Goal: Information Seeking & Learning: Check status

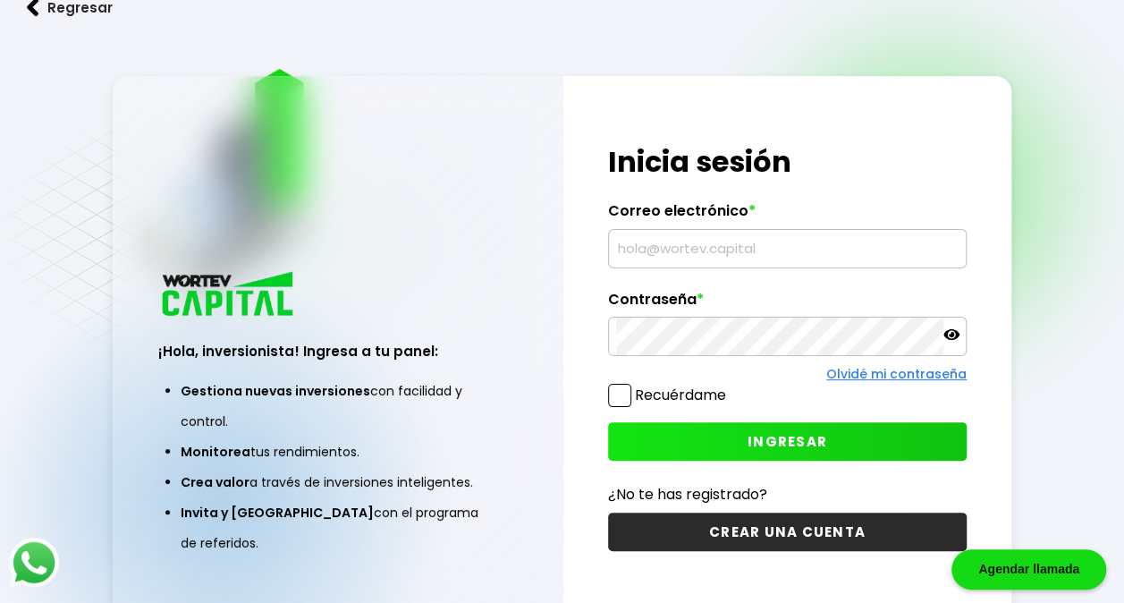
type input "[EMAIL_ADDRESS][DOMAIN_NAME]"
click at [824, 445] on button "INGRESAR" at bounding box center [787, 441] width 359 height 38
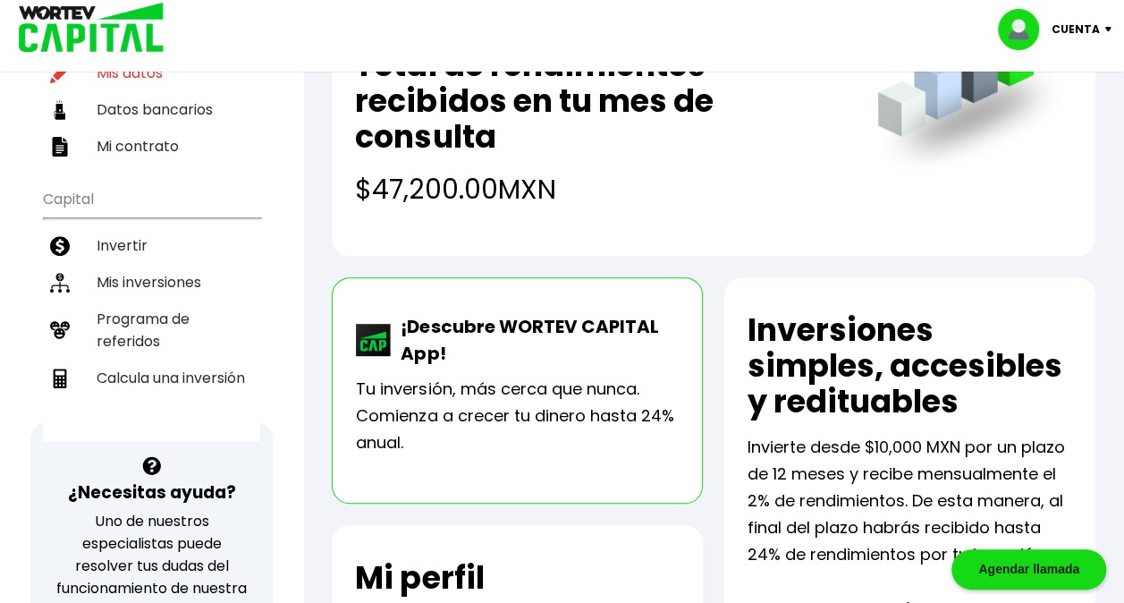
scroll to position [268, 0]
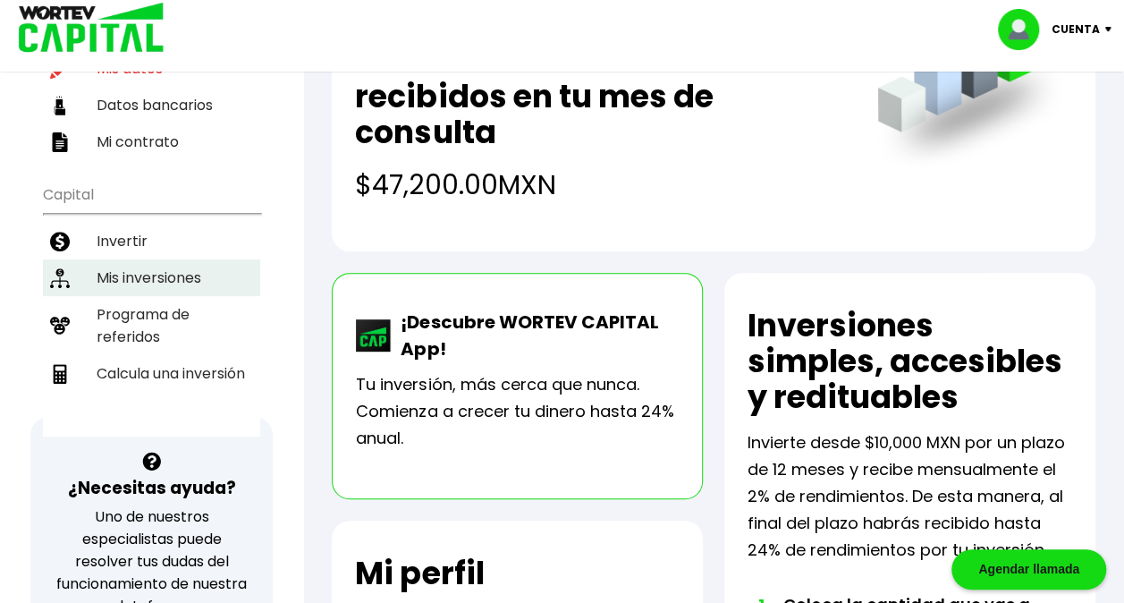
click at [191, 259] on li "Mis inversiones" at bounding box center [151, 277] width 217 height 37
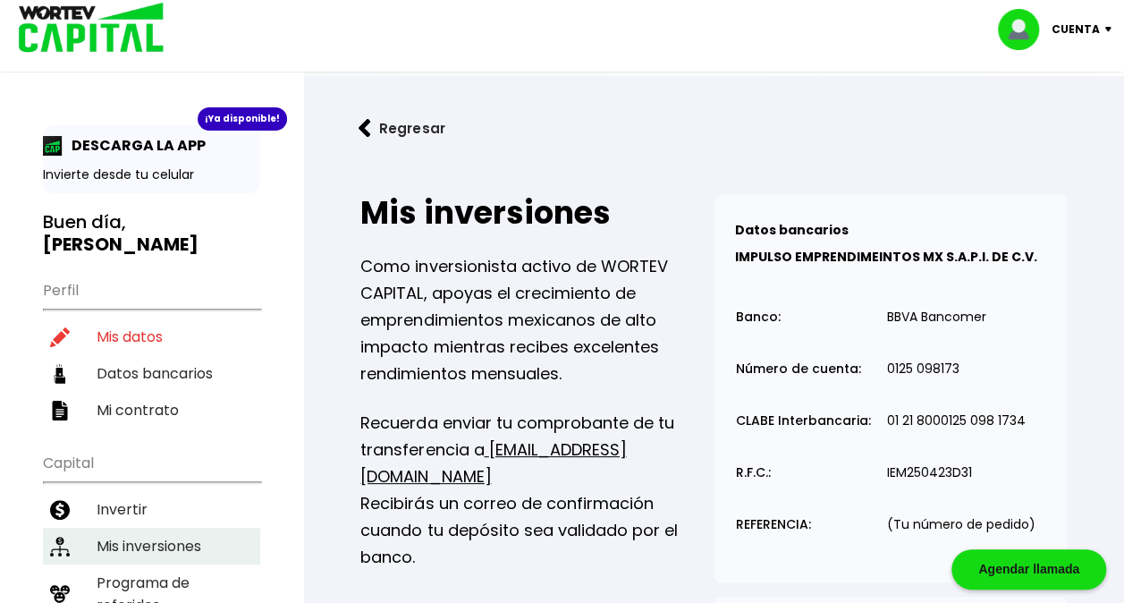
click at [196, 528] on li "Mis inversiones" at bounding box center [151, 546] width 217 height 37
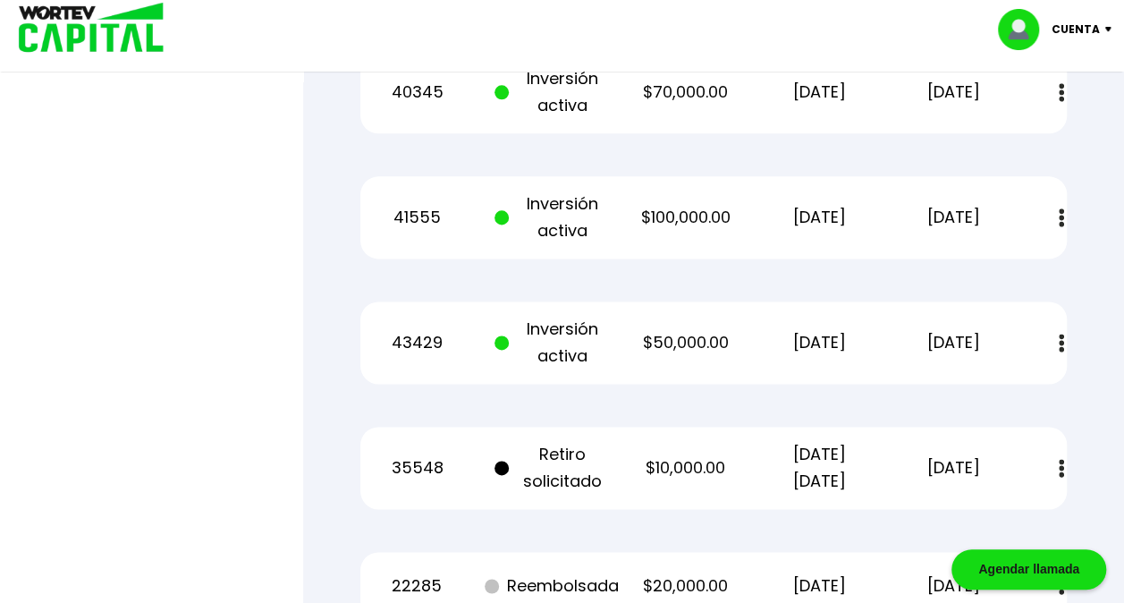
scroll to position [871, 0]
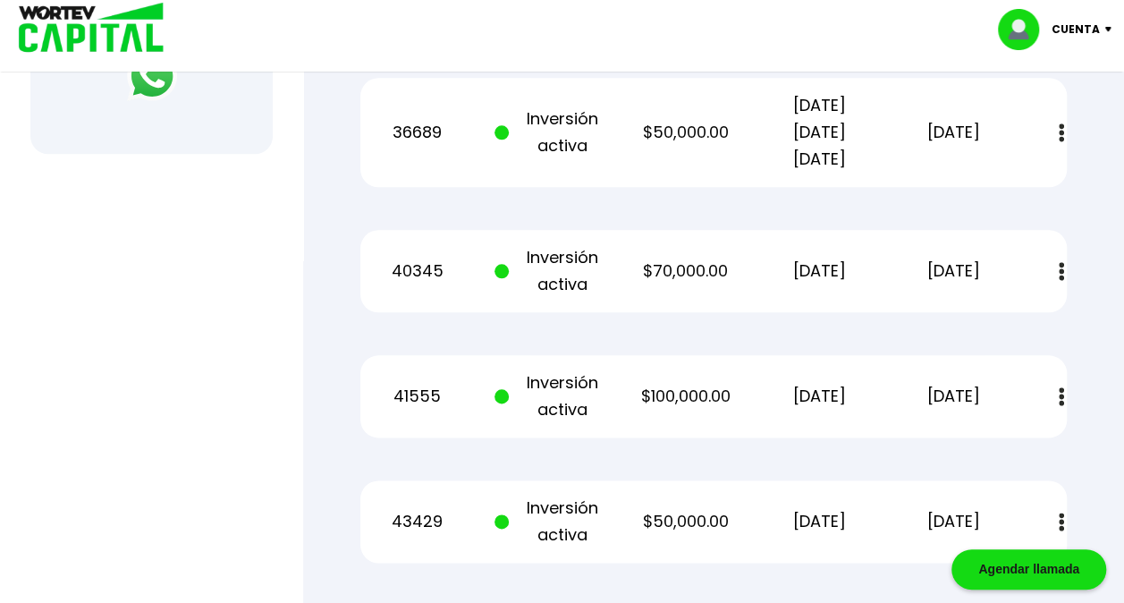
click at [1055, 268] on button at bounding box center [1061, 271] width 25 height 38
click at [1054, 269] on button at bounding box center [1061, 271] width 25 height 38
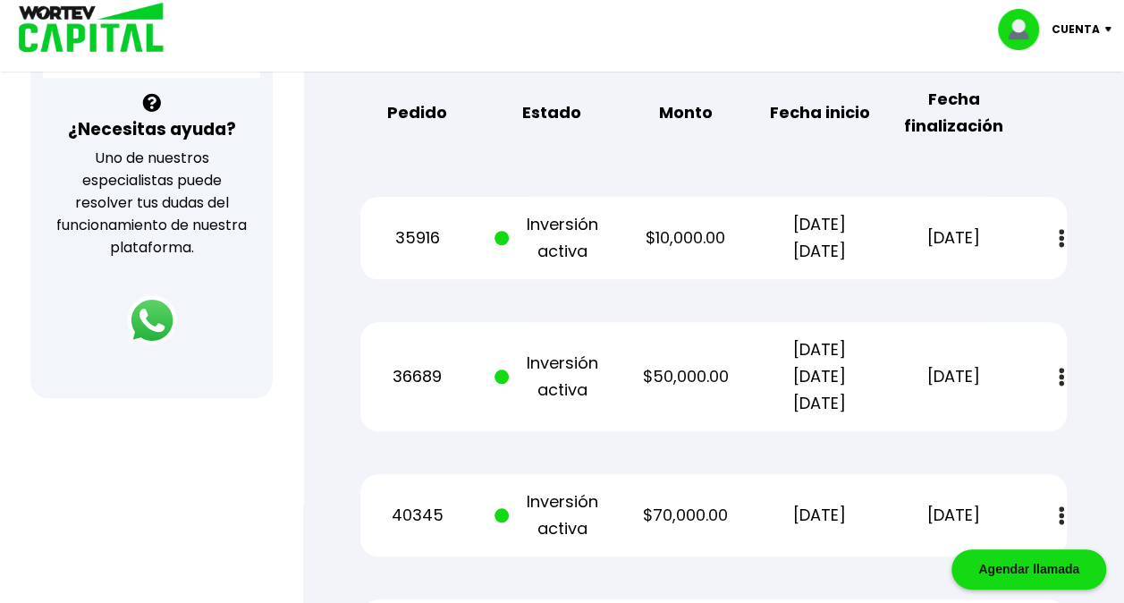
scroll to position [603, 0]
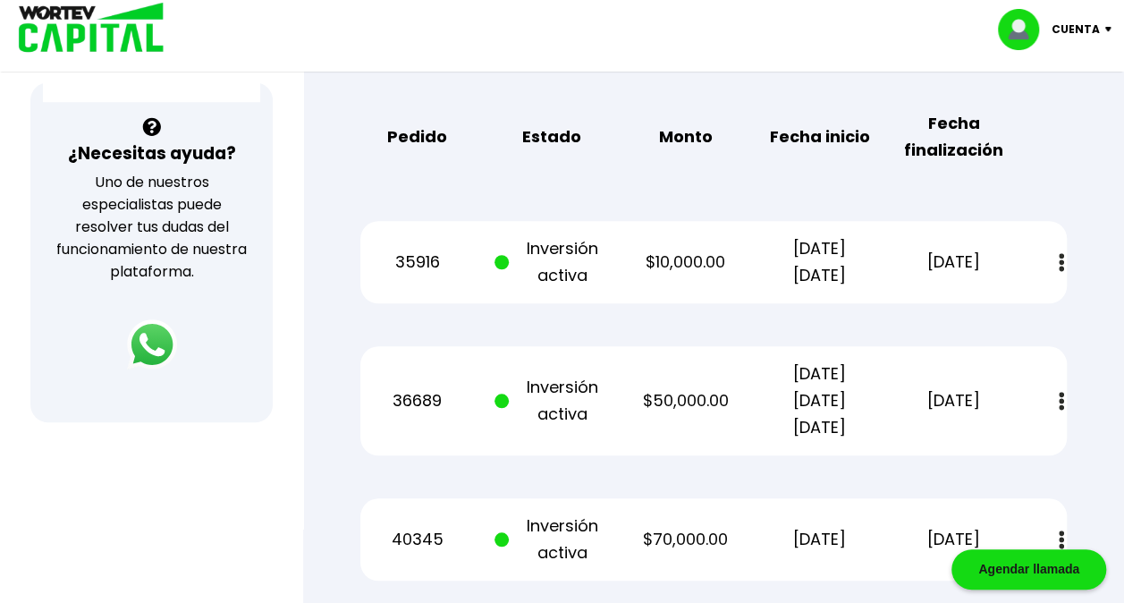
click at [1068, 268] on button at bounding box center [1061, 262] width 25 height 38
click at [1064, 402] on button at bounding box center [1061, 401] width 25 height 38
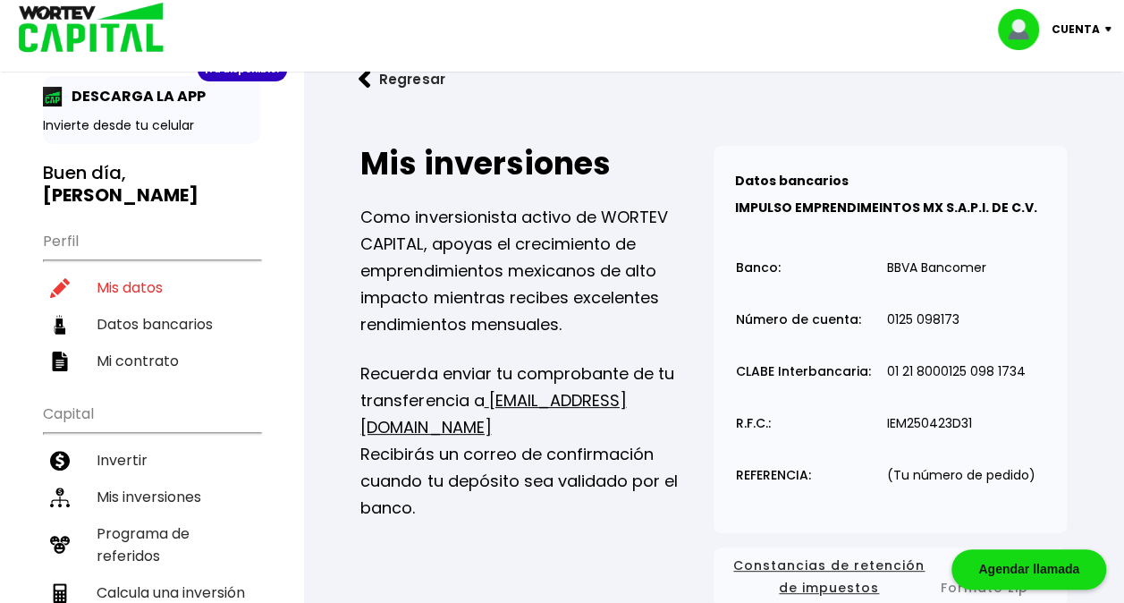
scroll to position [0, 0]
